Goal: Find specific page/section: Find specific page/section

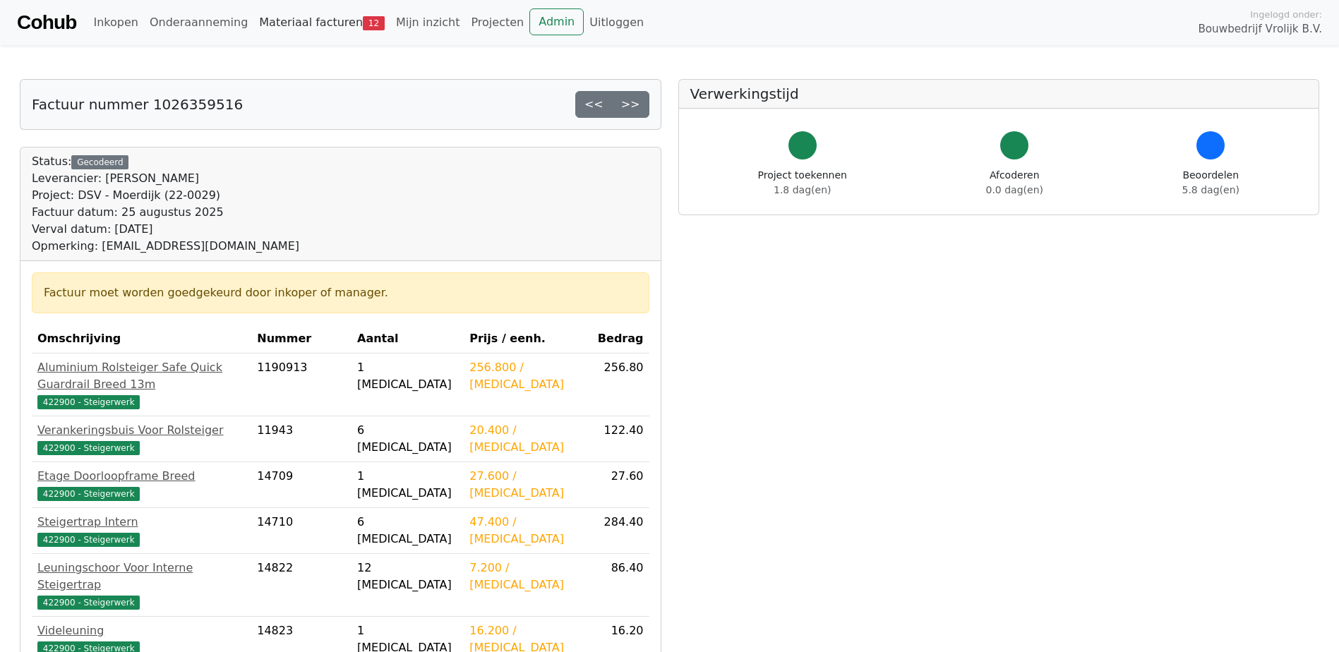
click at [277, 13] on link "Materiaal facturen 12" at bounding box center [321, 22] width 137 height 28
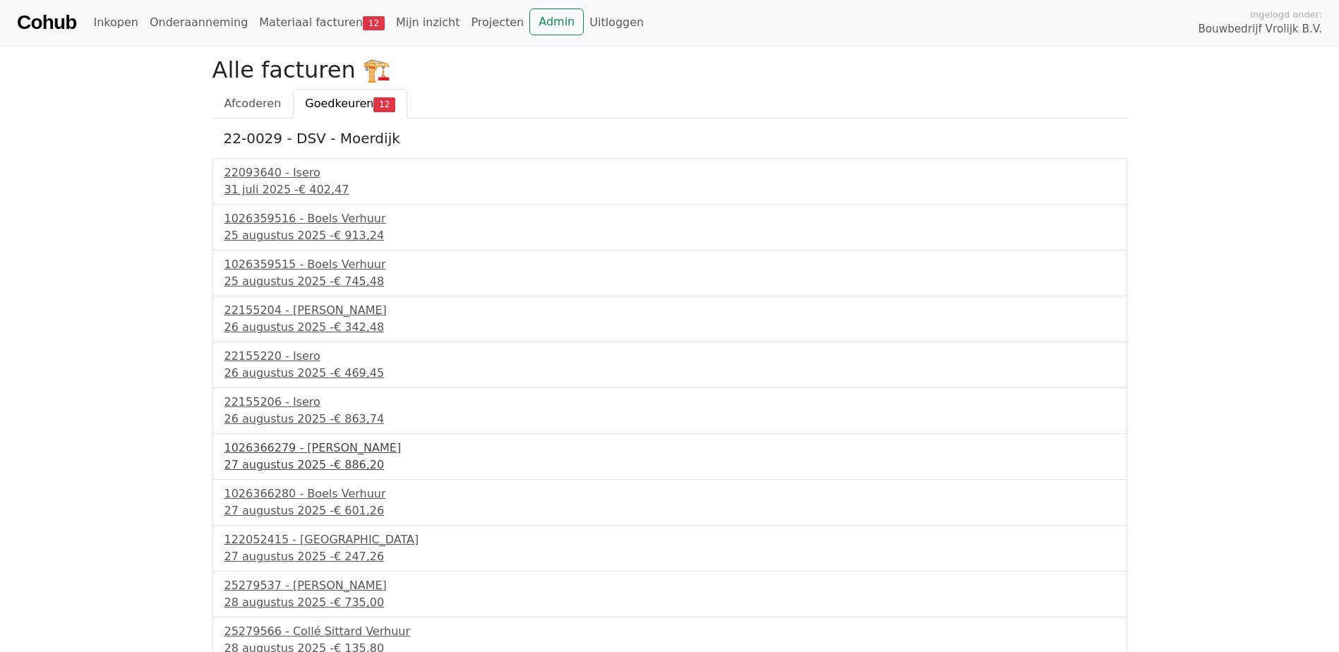
scroll to position [57, 0]
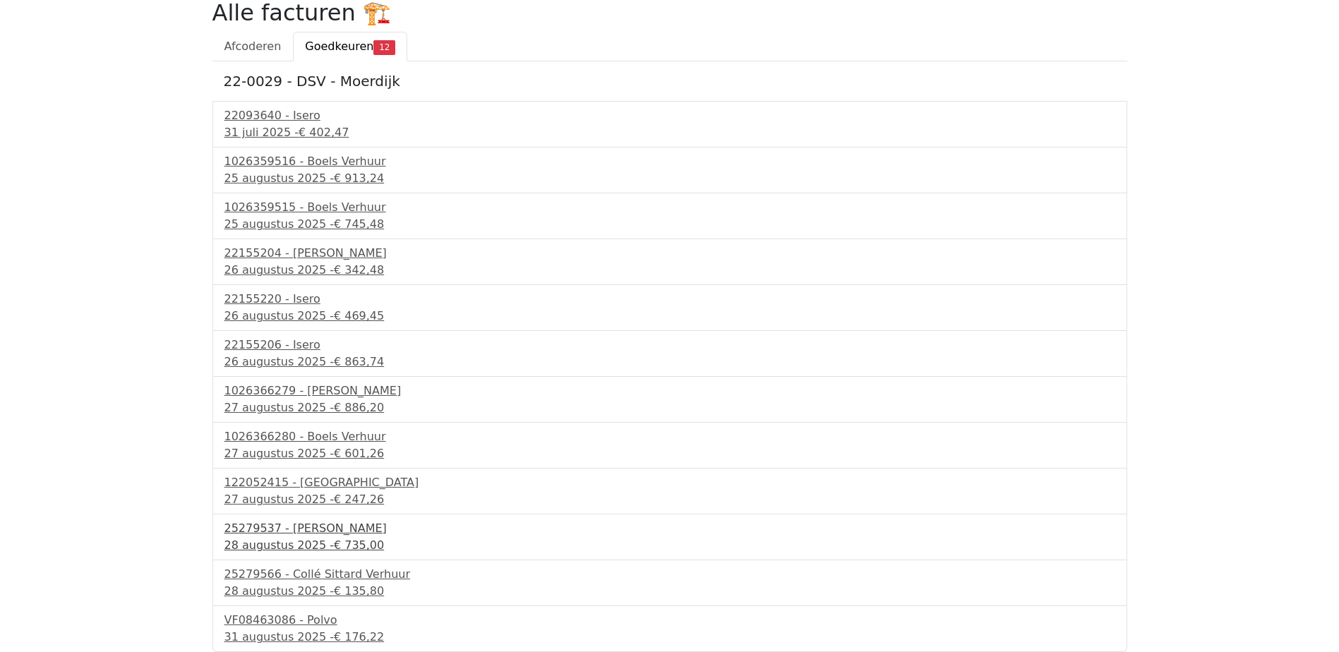
click at [289, 527] on div "25279537 - Collé Sittard Verhuur" at bounding box center [669, 528] width 891 height 17
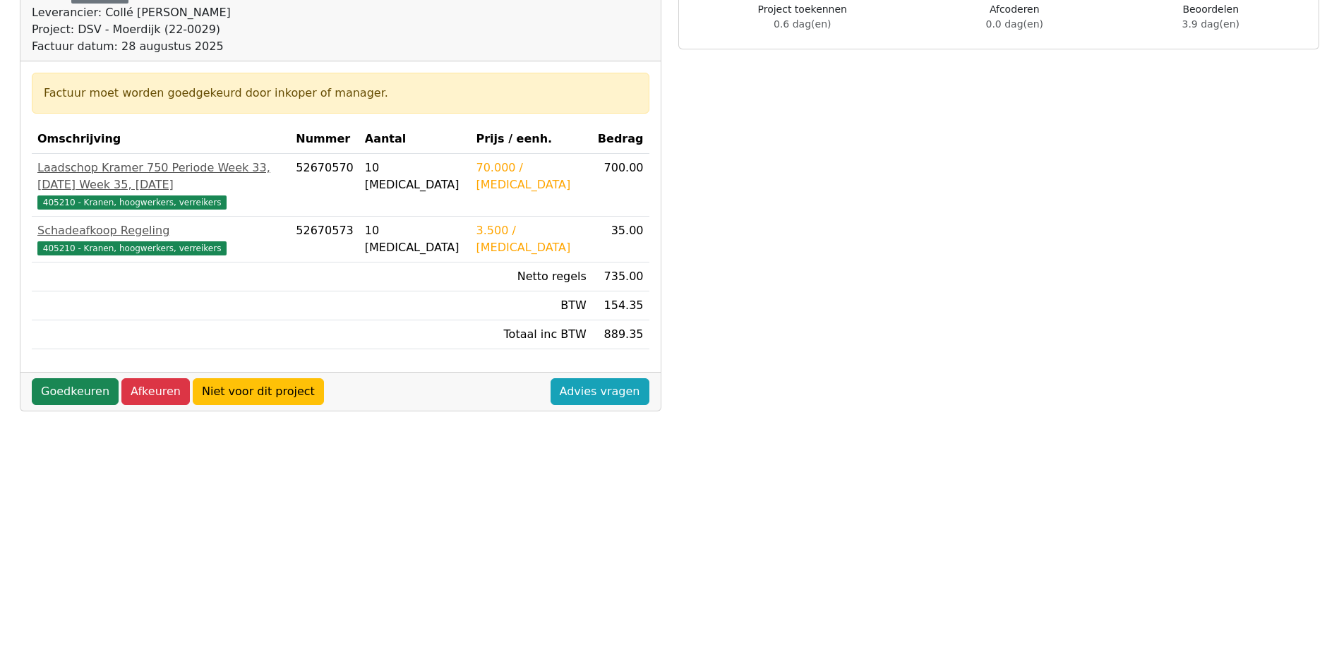
scroll to position [131, 0]
